Goal: Information Seeking & Learning: Check status

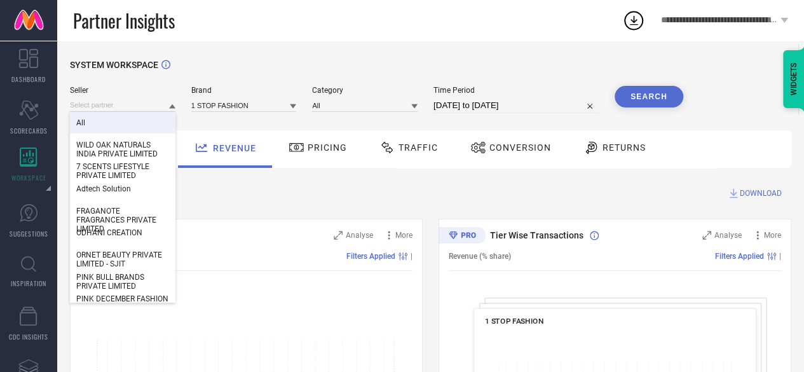
click at [160, 107] on input at bounding box center [123, 105] width 106 height 13
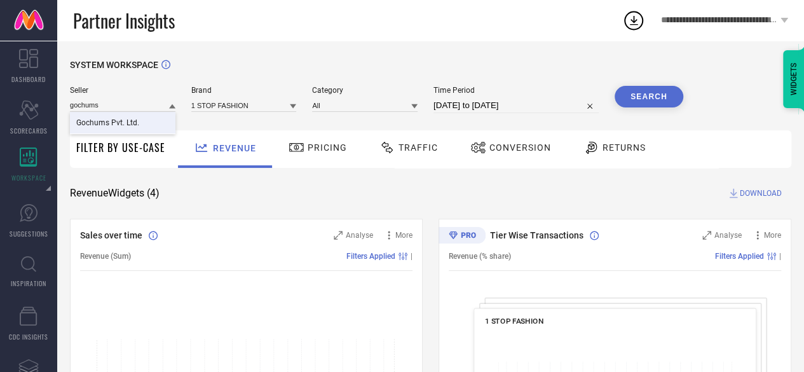
type input "gochums"
click at [144, 118] on div "Gochums Pvt. Ltd." at bounding box center [123, 123] width 106 height 22
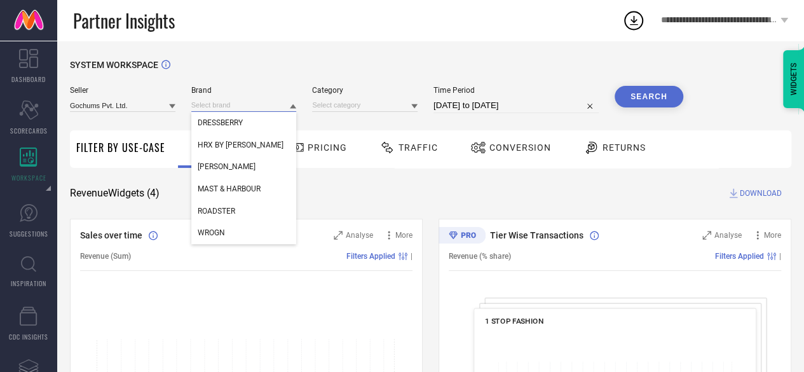
click at [224, 107] on input at bounding box center [244, 105] width 106 height 13
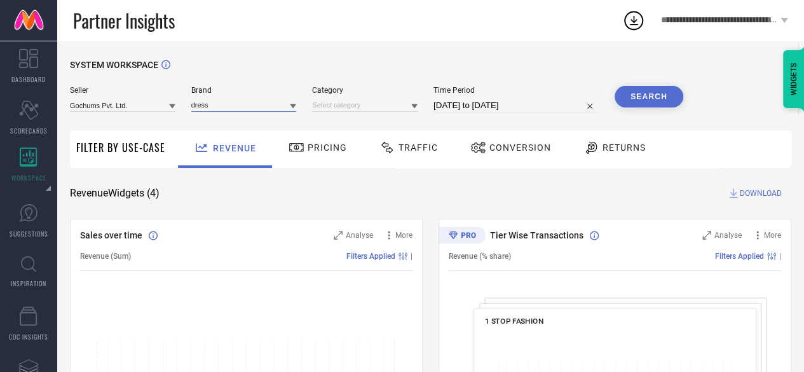
type input "dress"
click at [292, 109] on icon at bounding box center [293, 106] width 6 height 6
click at [277, 125] on div "DRESSBERRY" at bounding box center [244, 123] width 106 height 22
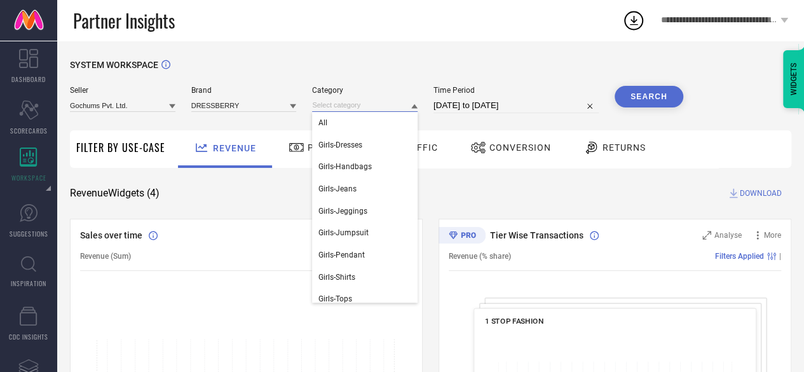
click at [354, 105] on input at bounding box center [365, 105] width 106 height 13
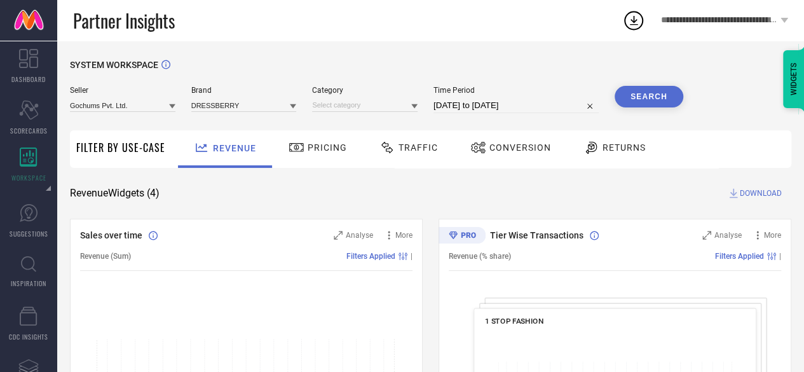
click at [414, 106] on icon at bounding box center [414, 106] width 6 height 4
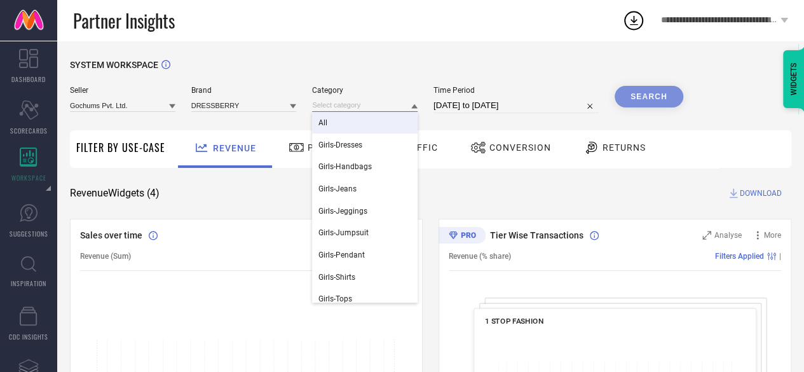
click at [332, 104] on input at bounding box center [365, 105] width 106 height 13
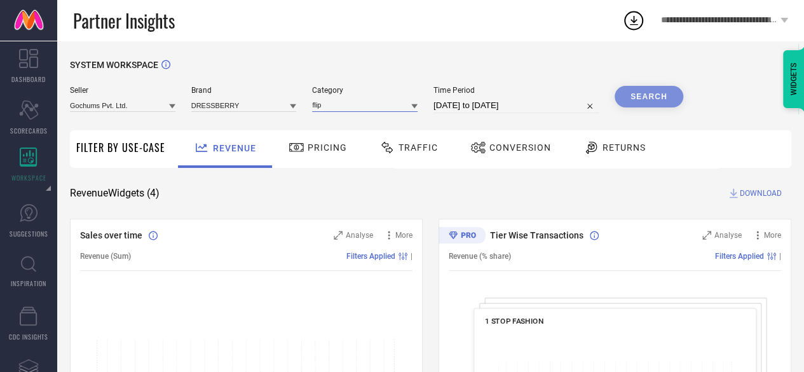
type input "flip"
click at [416, 109] on icon at bounding box center [414, 106] width 6 height 6
click at [409, 119] on div "Women-Flip Flops" at bounding box center [365, 123] width 106 height 22
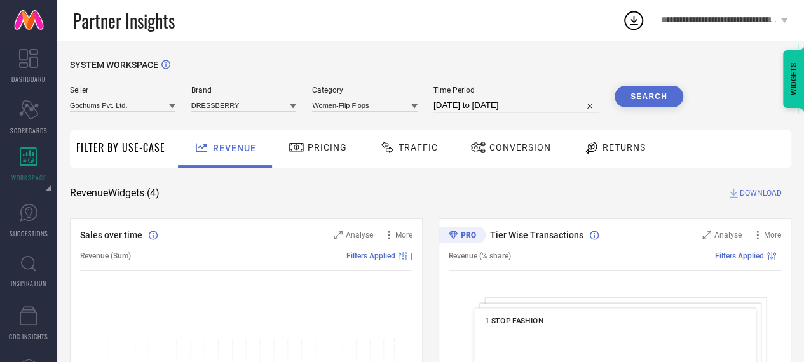
select select "7"
select select "2025"
select select "8"
select select "2025"
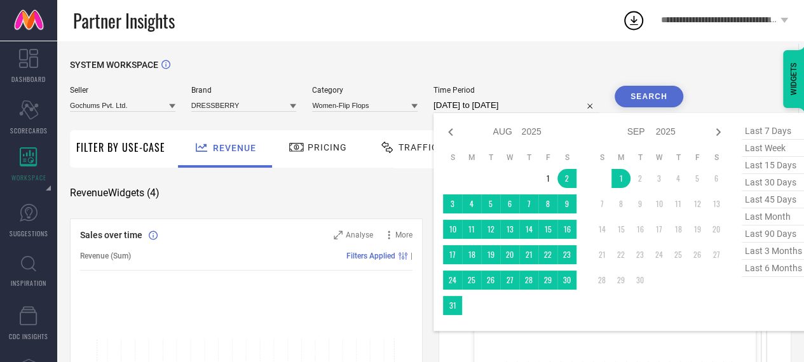
click at [453, 112] on input "[DATE] to [DATE]" at bounding box center [516, 105] width 165 height 15
click at [768, 217] on span "last month" at bounding box center [774, 217] width 64 height 17
type input "[DATE] to [DATE]"
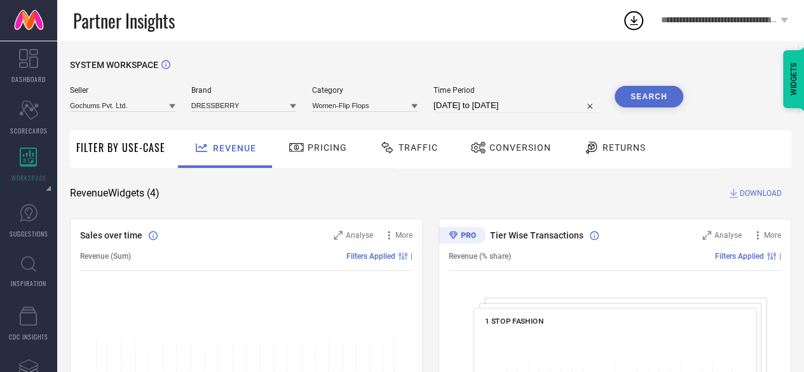
click at [659, 101] on button "Search" at bounding box center [649, 97] width 69 height 22
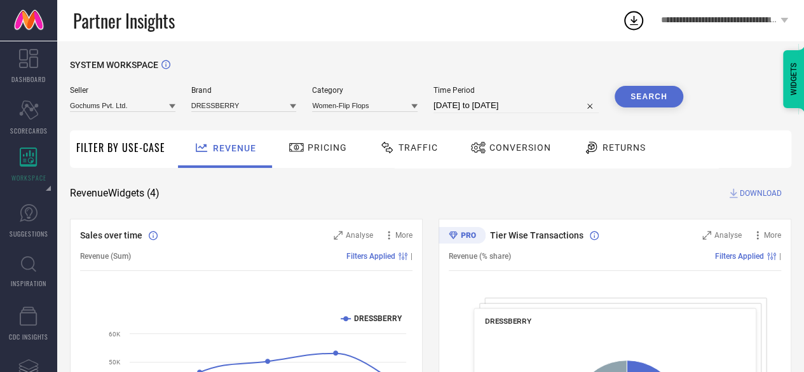
click at [500, 153] on span "Conversion" at bounding box center [521, 147] width 62 height 10
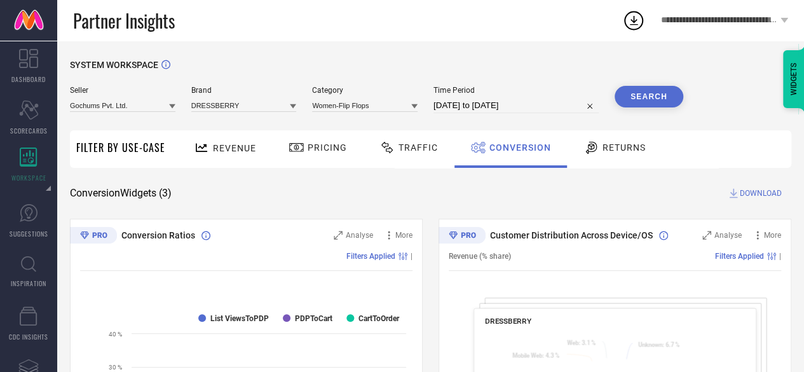
click at [734, 193] on icon at bounding box center [734, 194] width 8 height 10
